Goal: Information Seeking & Learning: Learn about a topic

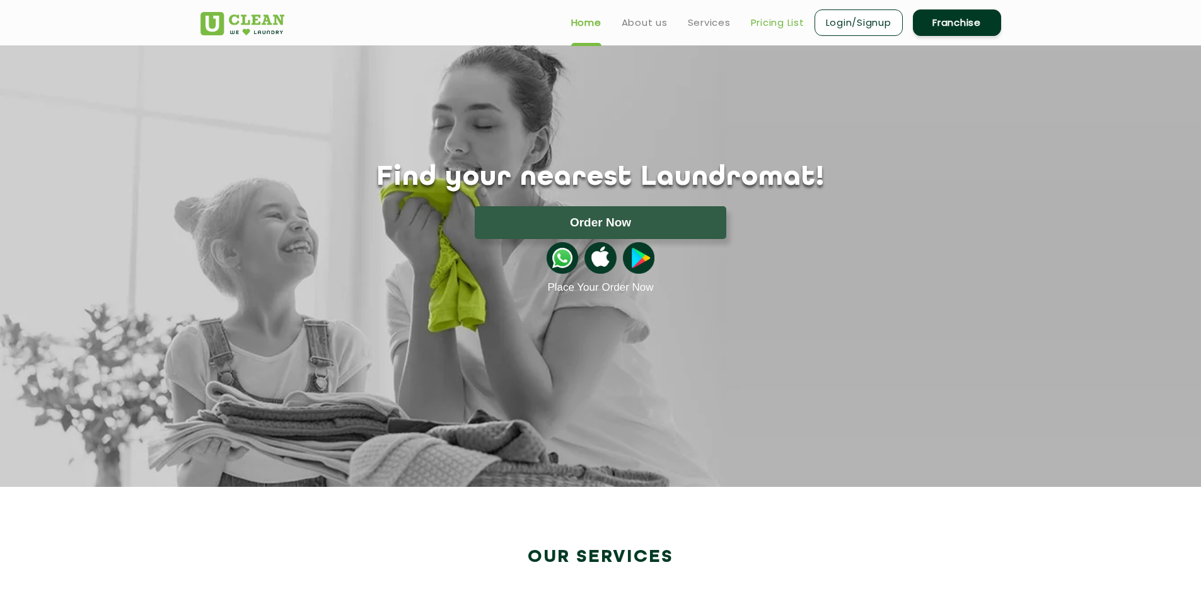
click at [772, 20] on link "Pricing List" at bounding box center [778, 22] width 54 height 15
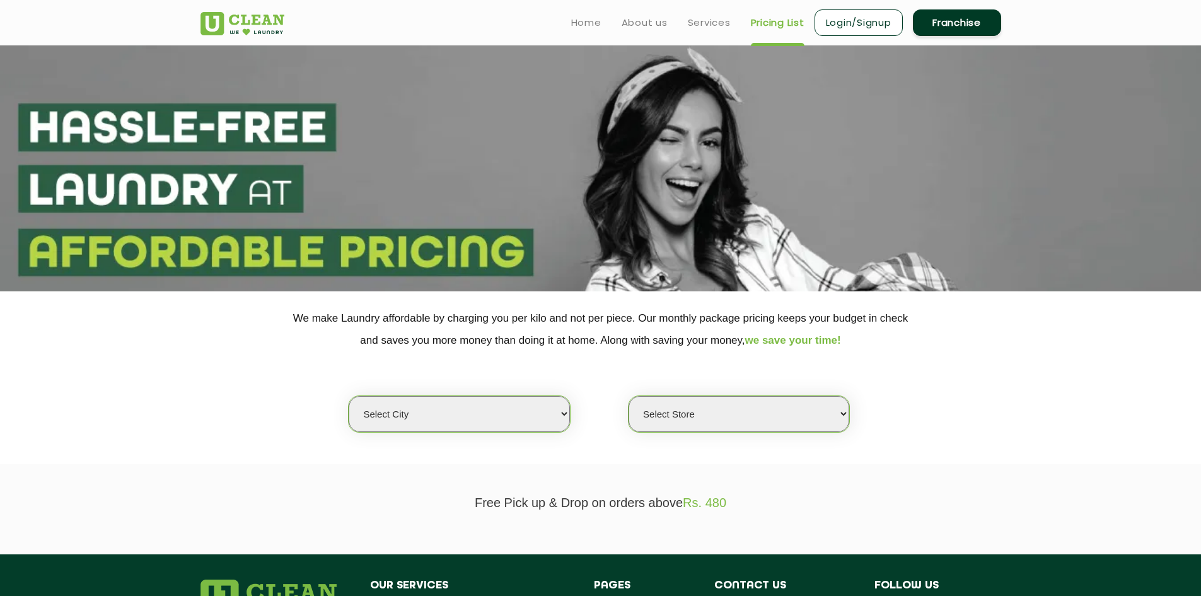
click at [545, 411] on select "Select city [GEOGRAPHIC_DATA] [GEOGRAPHIC_DATA] [GEOGRAPHIC_DATA] [GEOGRAPHIC_D…" at bounding box center [459, 414] width 221 height 36
select select "63"
click at [349, 396] on select "Select city [GEOGRAPHIC_DATA] [GEOGRAPHIC_DATA] [GEOGRAPHIC_DATA] [GEOGRAPHIC_D…" at bounding box center [459, 414] width 221 height 36
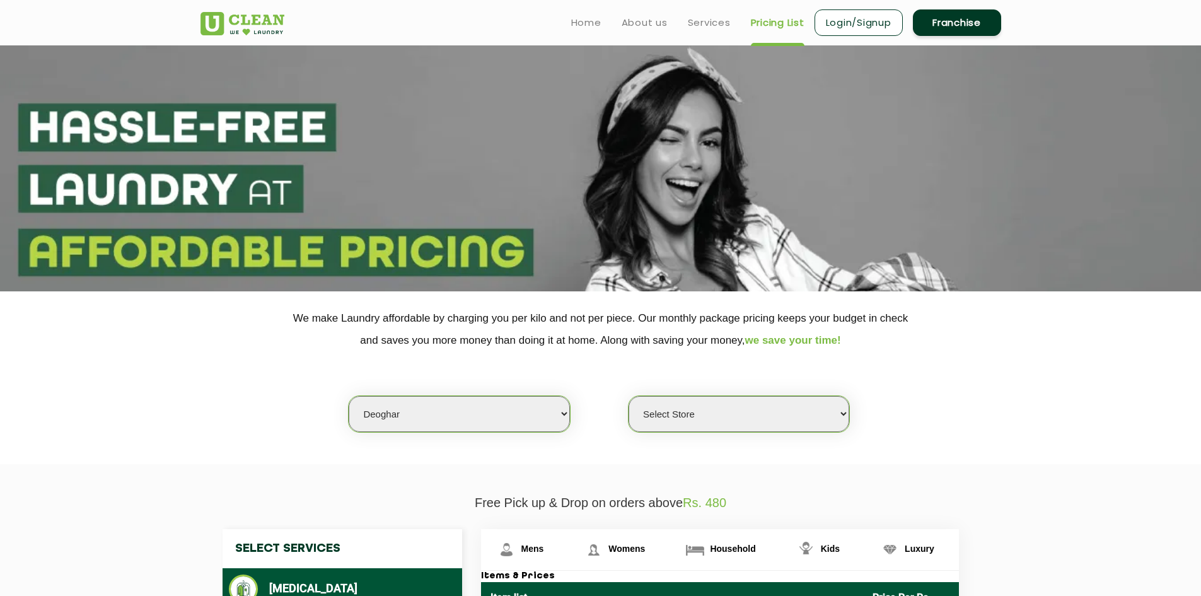
click at [680, 407] on select "Select Store UClean Deoghar" at bounding box center [739, 414] width 221 height 36
select select "208"
click at [629, 396] on select "Select Store UClean Deoghar" at bounding box center [739, 414] width 221 height 36
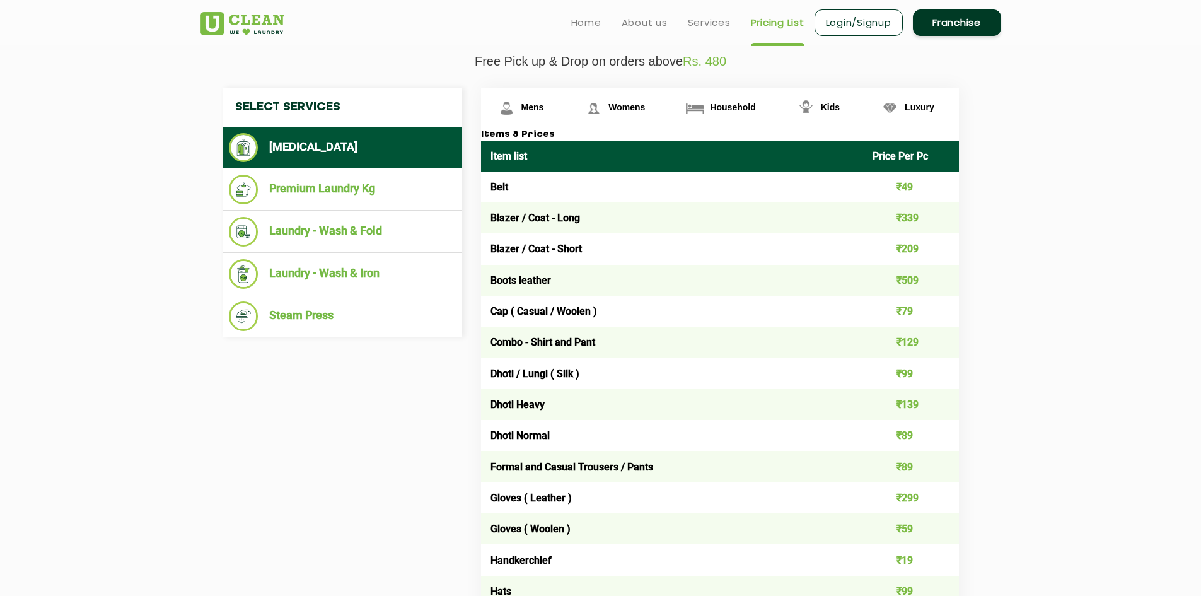
scroll to position [378, 0]
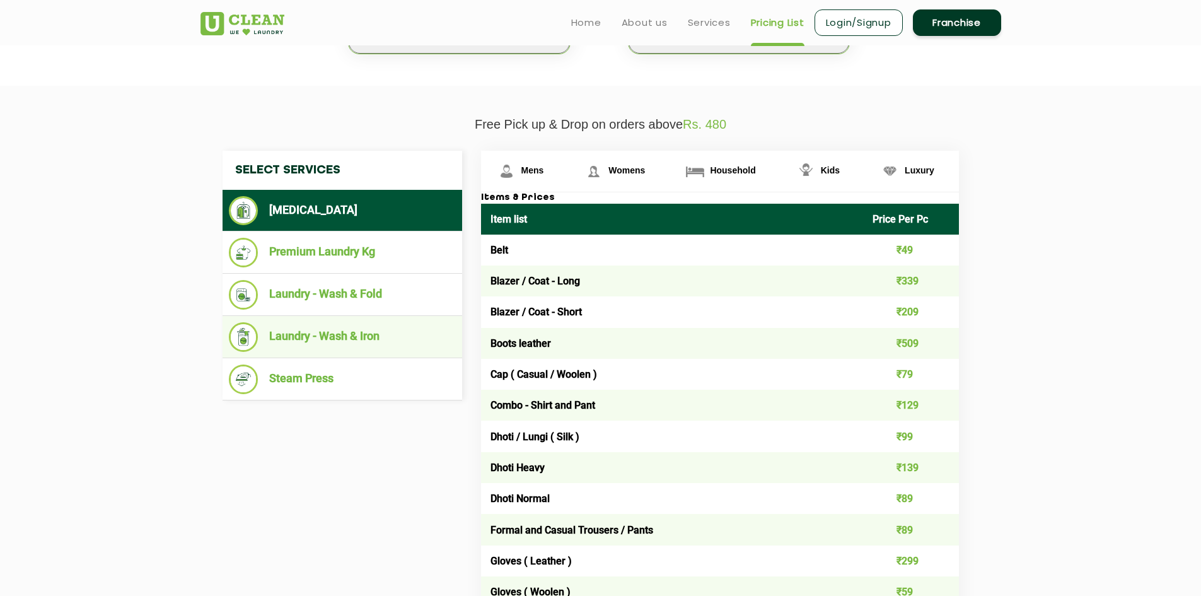
click at [368, 335] on li "Laundry - Wash & Iron" at bounding box center [342, 337] width 227 height 30
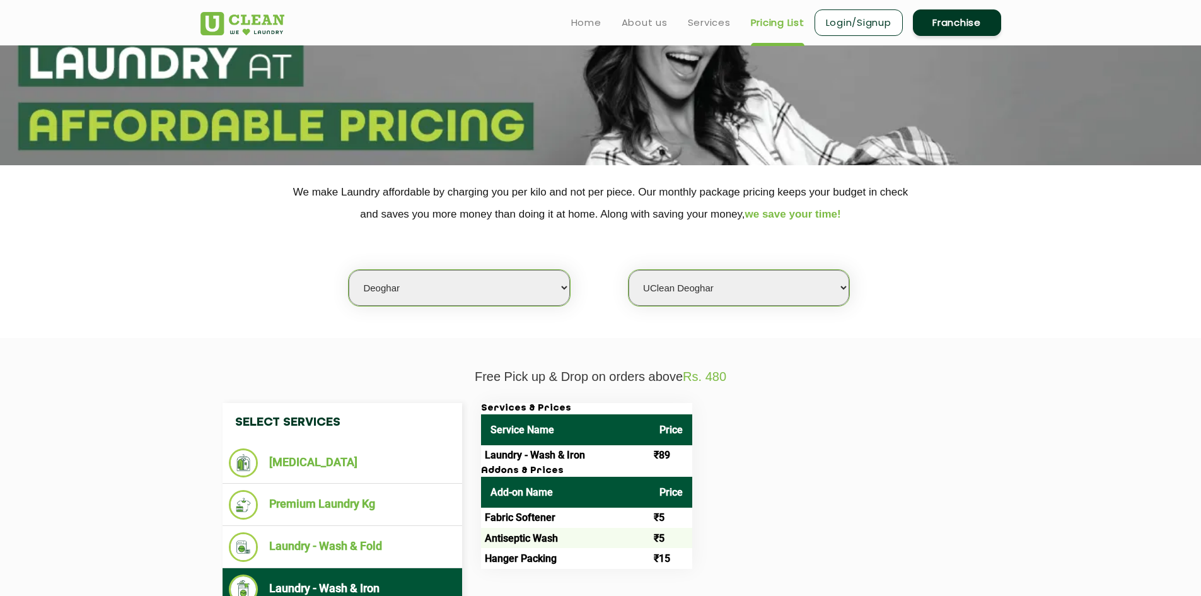
scroll to position [0, 0]
